Goal: Information Seeking & Learning: Learn about a topic

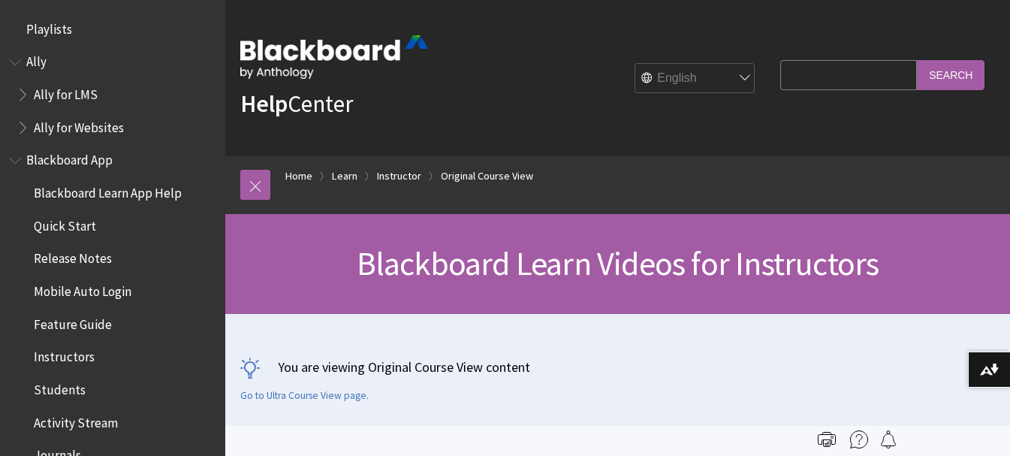
scroll to position [2243, 0]
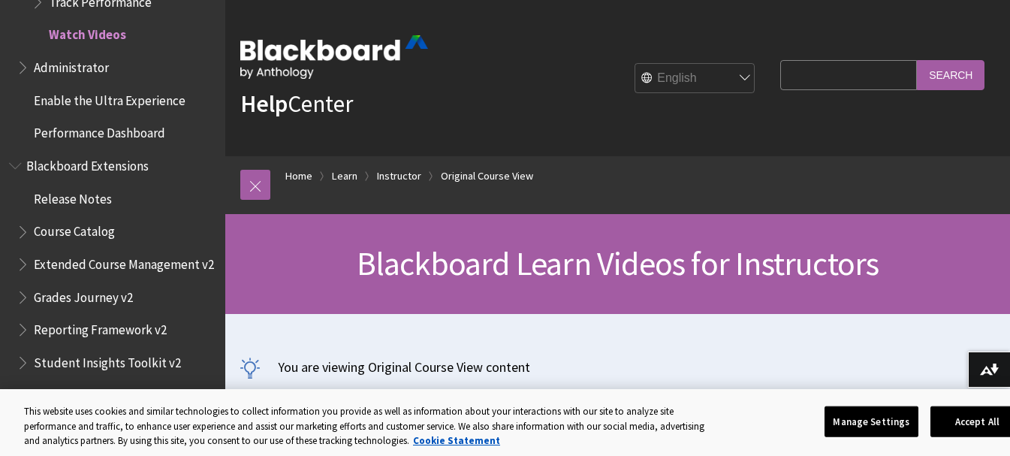
click at [849, 72] on input "Search Query" at bounding box center [848, 74] width 137 height 29
type input "print quiz"
click at [963, 75] on input "Search" at bounding box center [950, 74] width 68 height 29
click at [950, 426] on button "Accept All" at bounding box center [977, 421] width 94 height 32
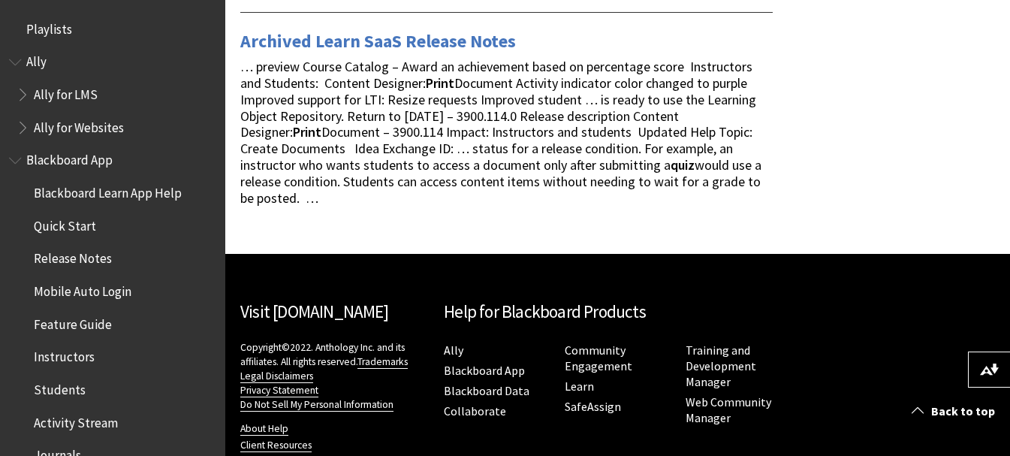
scroll to position [675, 0]
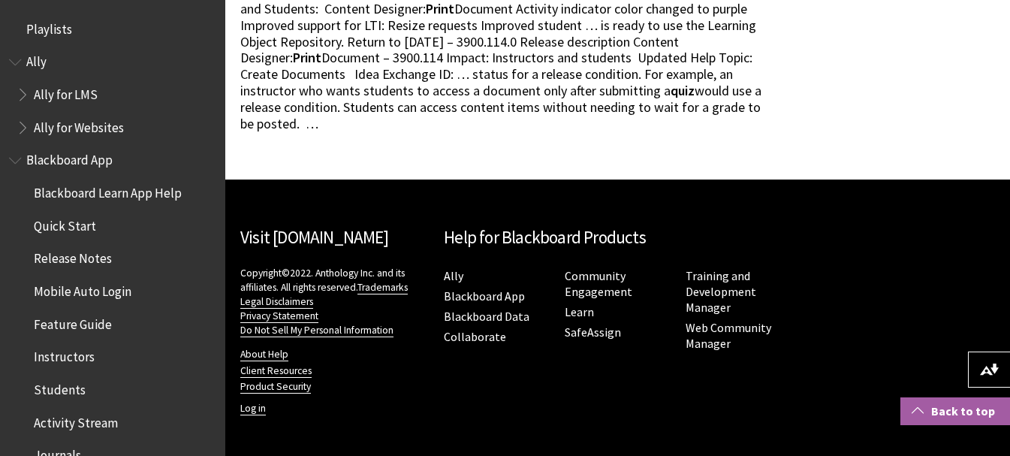
click at [947, 407] on link "Back to top" at bounding box center [955, 411] width 110 height 28
